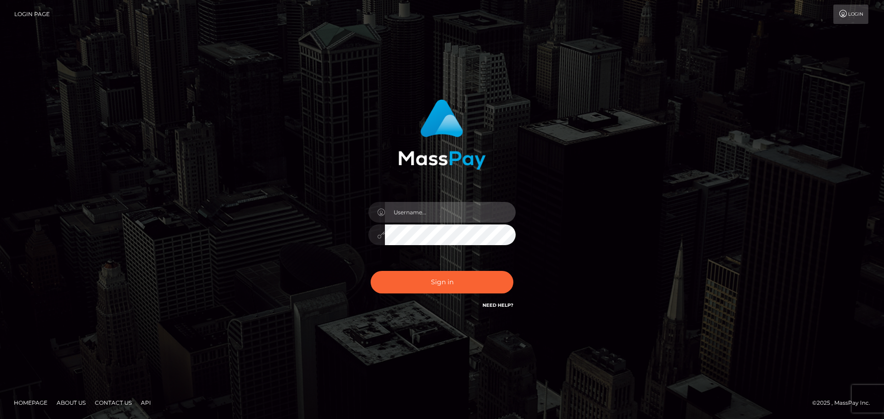
click at [418, 210] on input "text" at bounding box center [450, 212] width 131 height 21
click at [412, 212] on input "text" at bounding box center [450, 212] width 131 height 21
paste input "[PERSON_NAME].FullStop"
type input "[PERSON_NAME].FullStop"
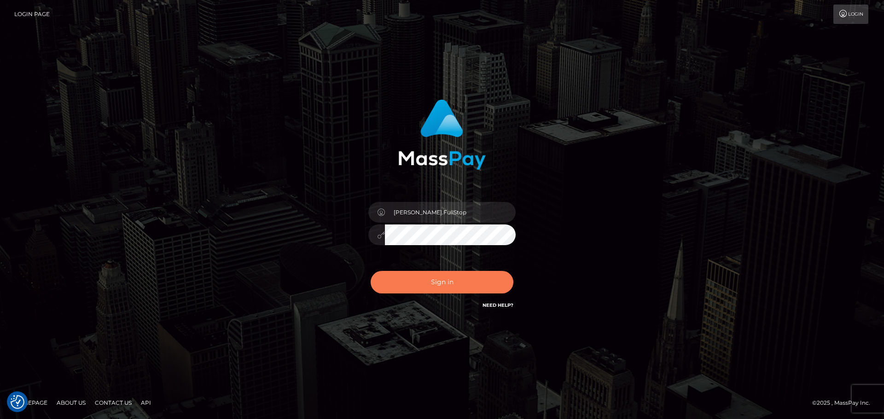
click at [432, 280] on button "Sign in" at bounding box center [442, 282] width 143 height 23
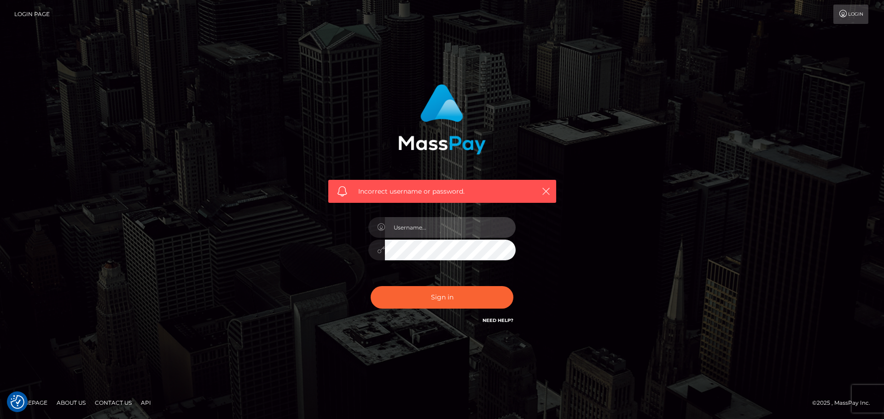
click at [455, 224] on input "text" at bounding box center [450, 227] width 131 height 21
type input "[PERSON_NAME].FullStop"
click at [381, 250] on icon at bounding box center [381, 249] width 8 height 7
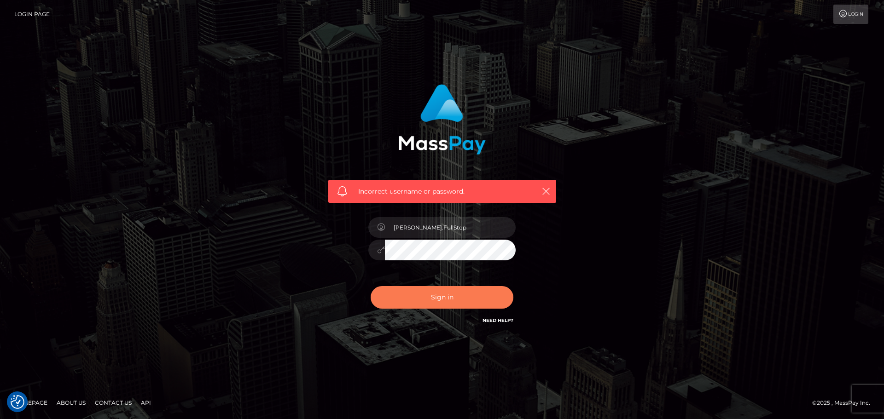
click at [443, 296] on button "Sign in" at bounding box center [442, 297] width 143 height 23
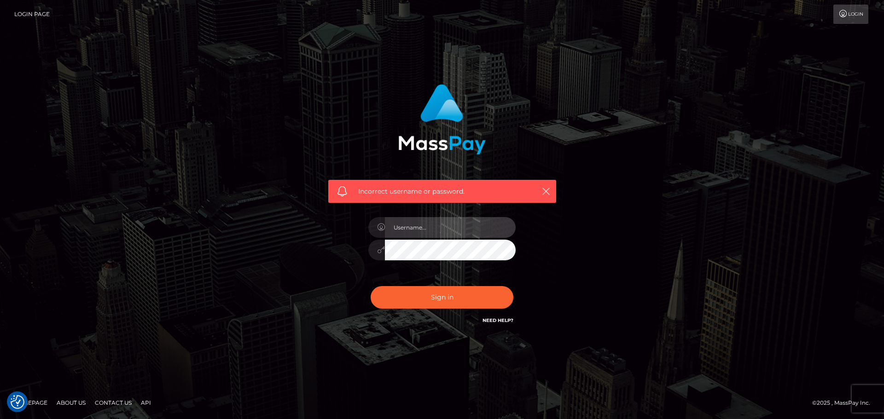
click at [432, 230] on input "text" at bounding box center [450, 227] width 131 height 21
type input "[PERSON_NAME].FullStop"
